Goal: Communication & Community: Answer question/provide support

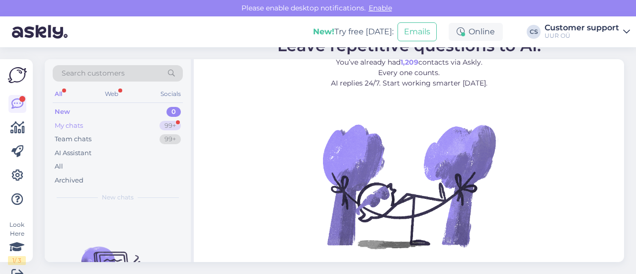
click at [132, 124] on div "My chats 99+" at bounding box center [118, 126] width 130 height 14
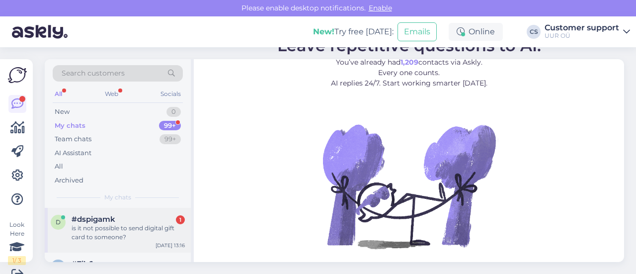
click at [127, 224] on div "is it not possible to send digital gift card to someone?" at bounding box center [128, 233] width 113 height 18
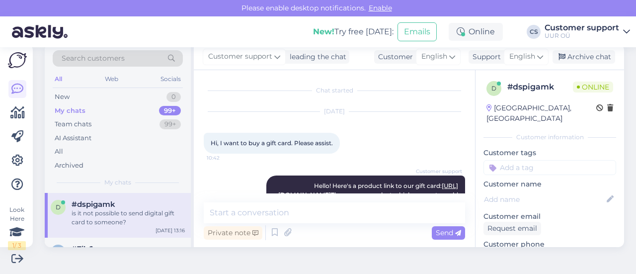
scroll to position [110, 0]
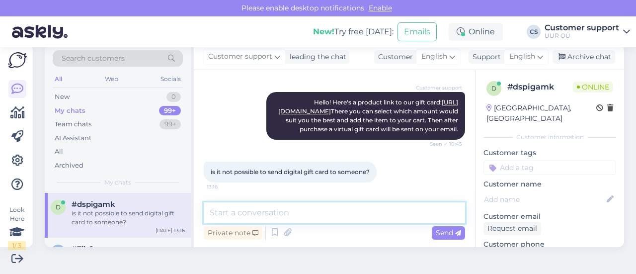
click at [325, 219] on textarea at bounding box center [334, 212] width 261 height 21
click at [252, 216] on textarea at bounding box center [334, 212] width 261 height 21
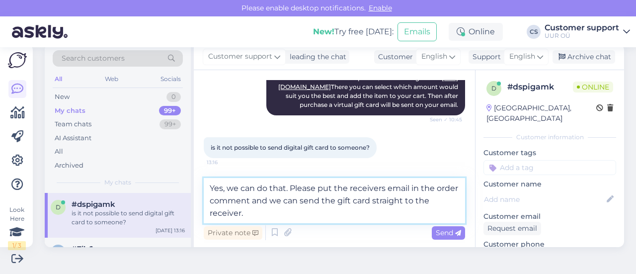
type textarea "Yes, we can do that. Please put the receivers email in the order comment and we…"
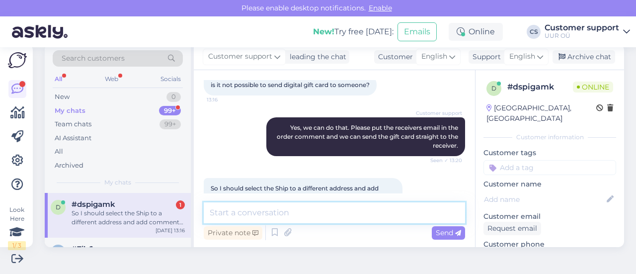
scroll to position [222, 0]
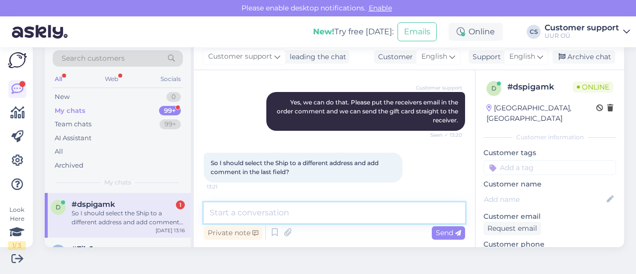
click at [284, 210] on textarea at bounding box center [334, 212] width 261 height 21
click at [288, 208] on textarea at bounding box center [334, 212] width 261 height 21
click at [288, 207] on textarea at bounding box center [334, 212] width 261 height 21
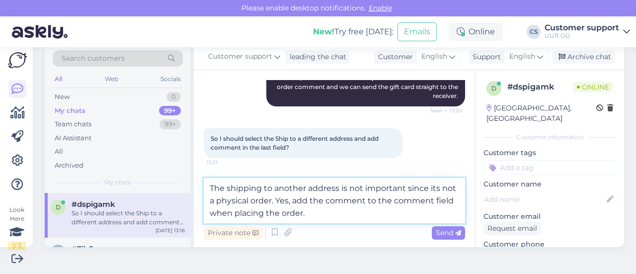
type textarea "The shipping to another address is not important since its not a physical order…"
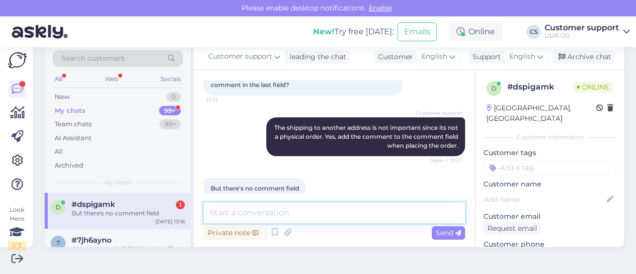
scroll to position [325, 0]
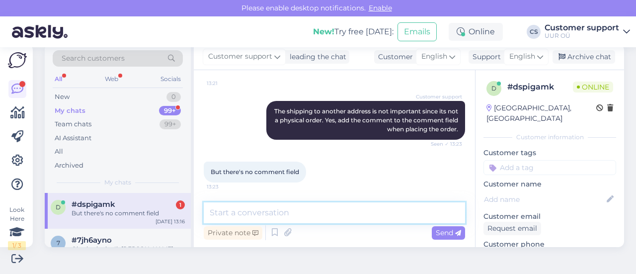
click at [268, 215] on textarea at bounding box center [334, 212] width 261 height 21
paste textarea "Questions and special request about the order (optional)"
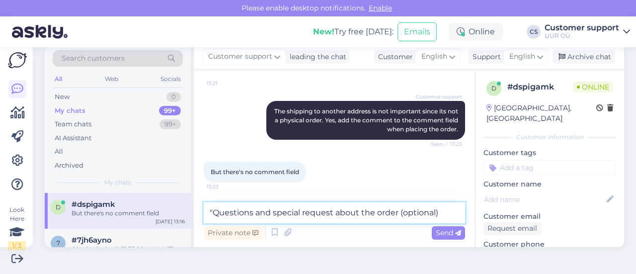
type textarea ""Questions and special request about the order (optional)""
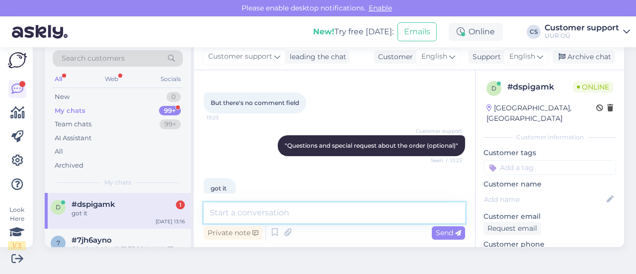
scroll to position [411, 0]
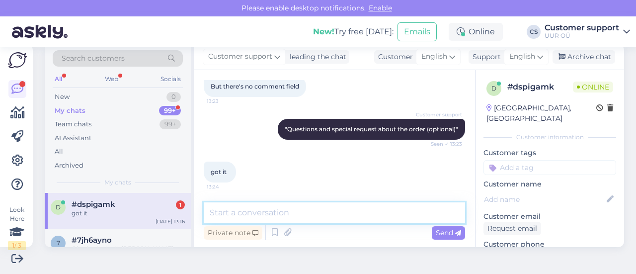
click at [248, 216] on textarea at bounding box center [334, 212] width 261 height 21
drag, startPoint x: 147, startPoint y: 234, endPoint x: 97, endPoint y: 214, distance: 53.7
click at [146, 233] on div "7 #7jh6ayno Oke, bedankt. Ik [PERSON_NAME] bericht af zodra jullie weten wannee…" at bounding box center [118, 251] width 146 height 45
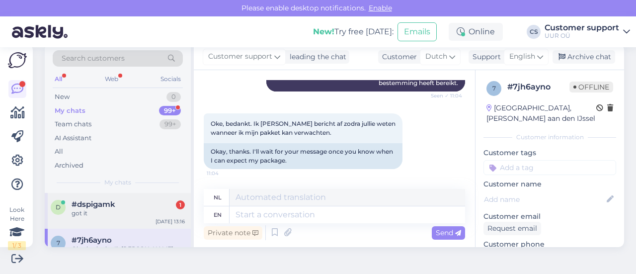
click at [97, 214] on div "got it" at bounding box center [128, 213] width 113 height 9
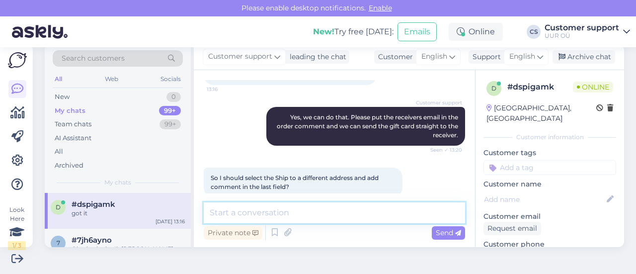
click at [248, 216] on textarea at bounding box center [334, 212] width 261 height 21
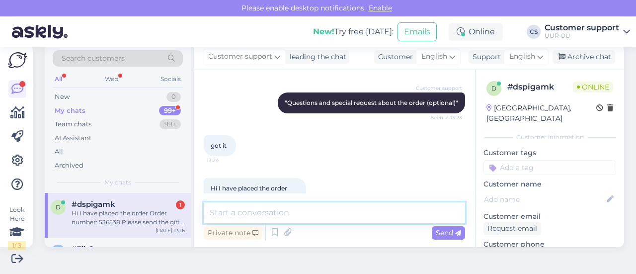
scroll to position [480, 0]
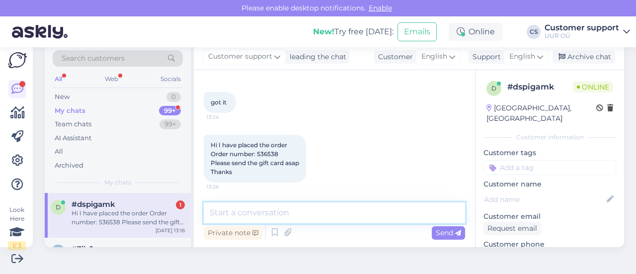
click at [278, 208] on textarea at bounding box center [334, 212] width 261 height 21
click at [267, 211] on textarea at bounding box center [334, 212] width 261 height 21
click at [281, 212] on textarea at bounding box center [334, 212] width 261 height 21
type textarea "We'll get right to it!"
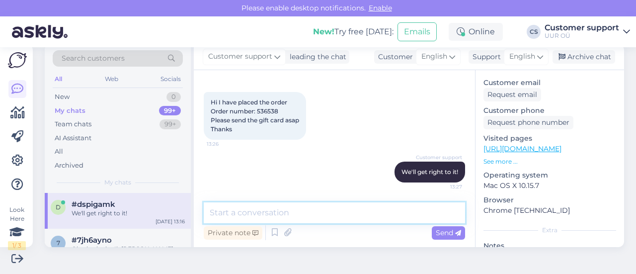
scroll to position [149, 0]
